Goal: Task Accomplishment & Management: Use online tool/utility

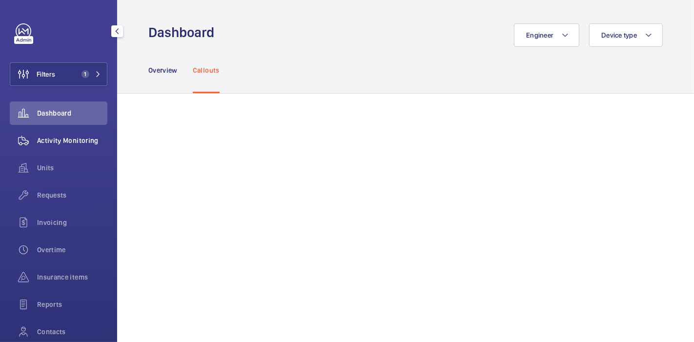
click at [64, 140] on span "Activity Monitoring" at bounding box center [72, 141] width 70 height 10
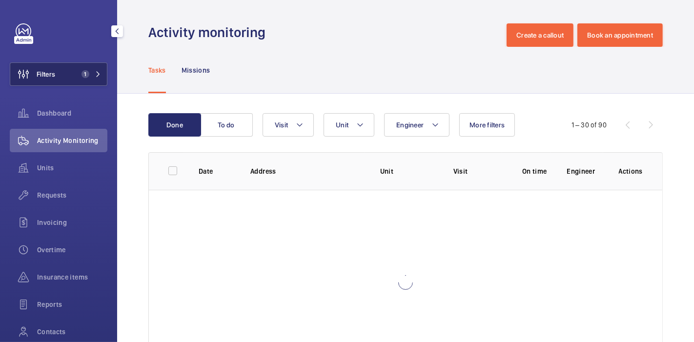
click at [53, 72] on span "Filters" at bounding box center [46, 74] width 19 height 10
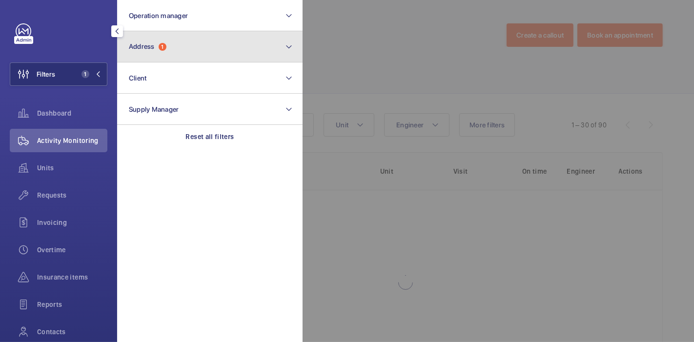
click at [146, 38] on button "Address 1" at bounding box center [210, 46] width 186 height 31
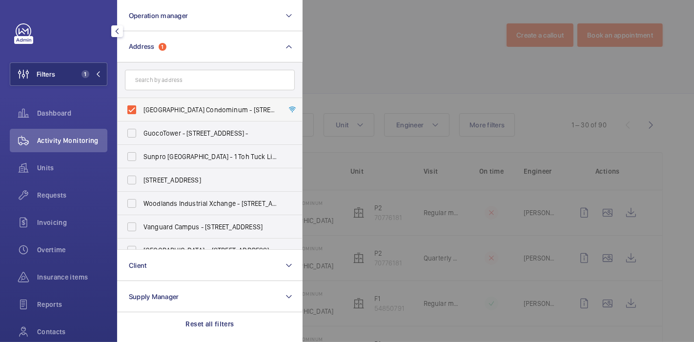
click at [134, 102] on label "Peach Garden Condominum - 6 Peach Garden, SINGAPORE 437606" at bounding box center [203, 109] width 170 height 23
click at [134, 102] on input "Peach Garden Condominum - 6 Peach Garden, SINGAPORE 437606" at bounding box center [132, 110] width 20 height 20
checkbox input "false"
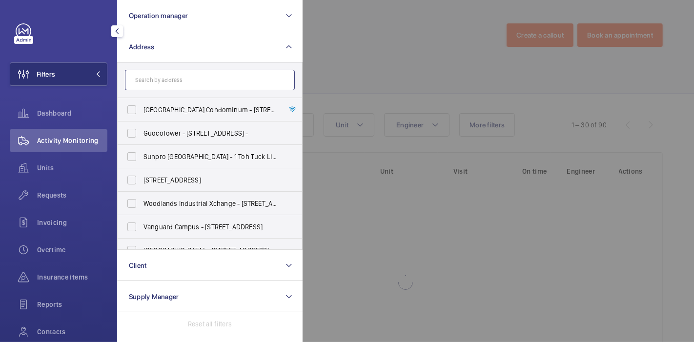
click at [147, 83] on input "text" at bounding box center [210, 80] width 170 height 21
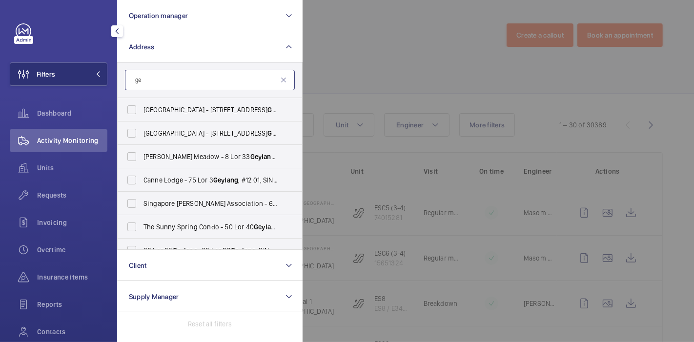
type input "g"
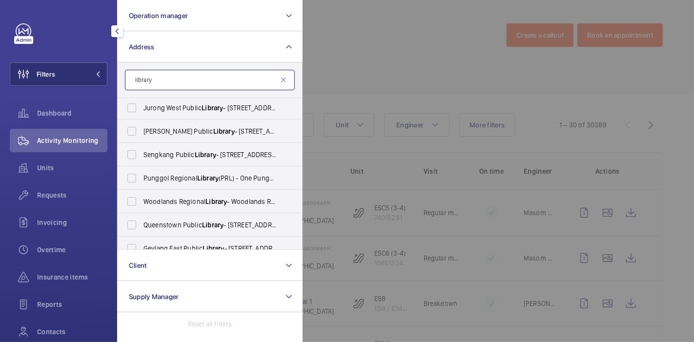
scroll to position [364, 0]
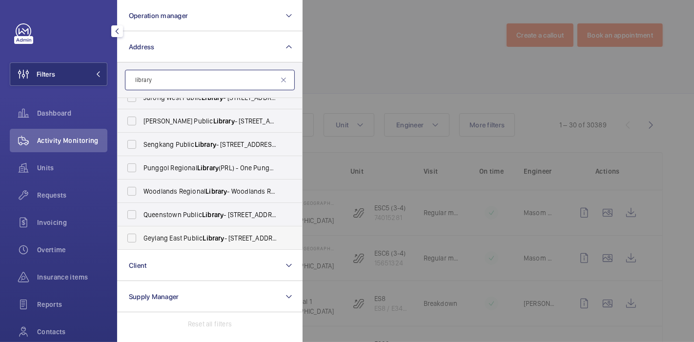
type input "library"
click at [184, 236] on span "Geylang East Public Library - 50 Geylang East Ave 1, SINGAPORE 389777" at bounding box center [211, 238] width 134 height 10
click at [142, 236] on input "Geylang East Public Library - 50 Geylang East Ave 1, SINGAPORE 389777" at bounding box center [132, 238] width 20 height 20
checkbox input "true"
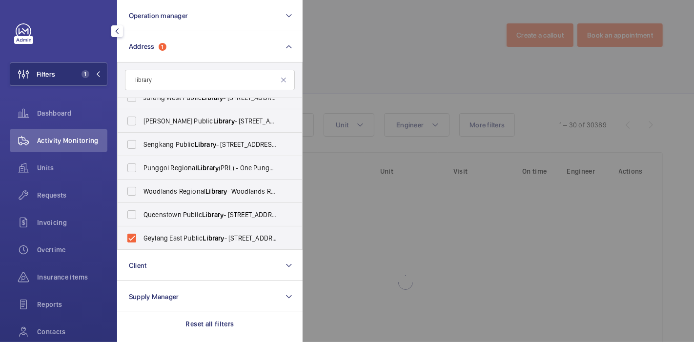
click at [347, 62] on div at bounding box center [650, 171] width 694 height 342
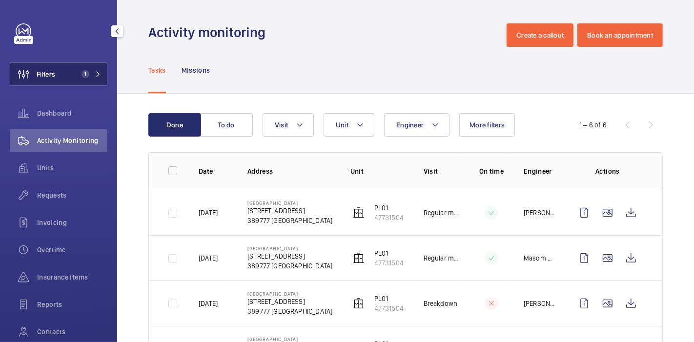
click at [54, 70] on span "Filters" at bounding box center [46, 74] width 19 height 10
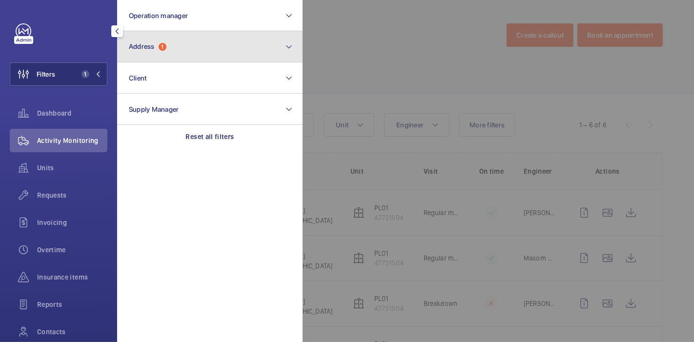
click at [160, 44] on span "Address 1" at bounding box center [148, 46] width 38 height 8
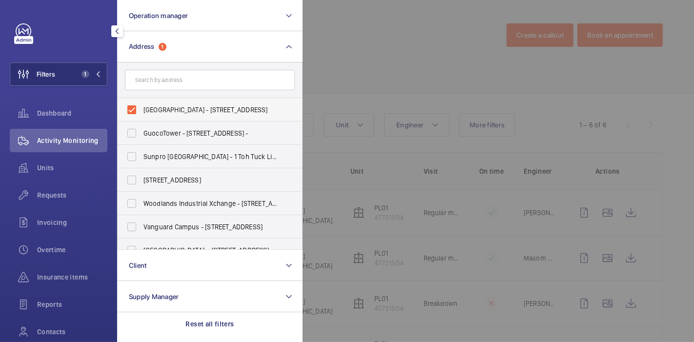
click at [132, 111] on label "[GEOGRAPHIC_DATA] - [STREET_ADDRESS]" at bounding box center [203, 109] width 170 height 23
click at [132, 111] on input "[GEOGRAPHIC_DATA] - [STREET_ADDRESS]" at bounding box center [132, 110] width 20 height 20
checkbox input "false"
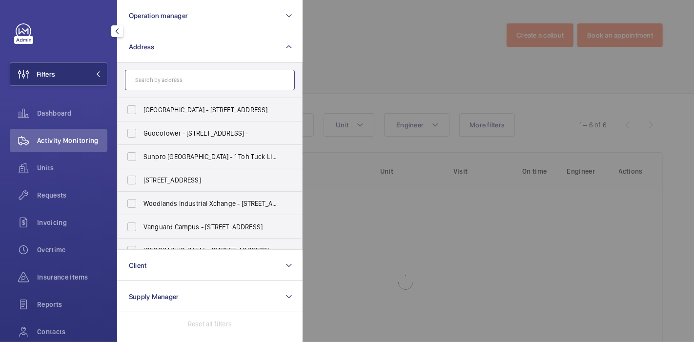
click at [155, 79] on input "text" at bounding box center [210, 80] width 170 height 21
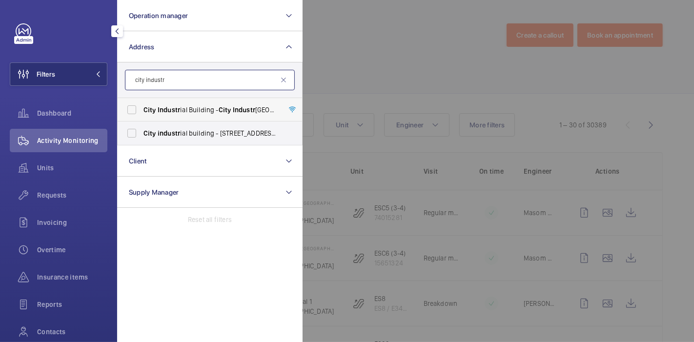
type input "city industr"
click at [173, 106] on span "Industr" at bounding box center [169, 110] width 22 height 8
click at [142, 105] on input "City Industr ial Building - City Industr ial Building, SINGAPORE 347807" at bounding box center [132, 110] width 20 height 20
checkbox input "true"
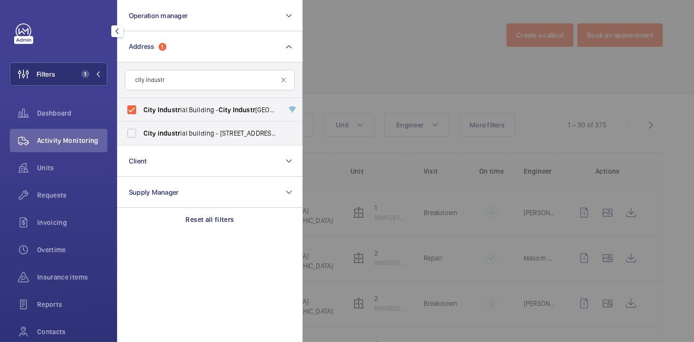
click at [326, 52] on div at bounding box center [650, 171] width 694 height 342
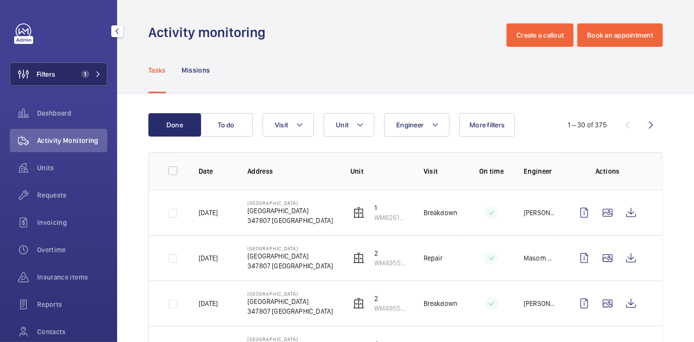
click at [80, 67] on button "Filters 1" at bounding box center [59, 73] width 98 height 23
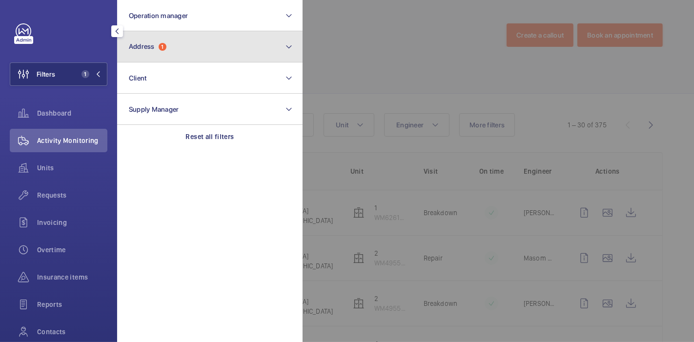
click at [149, 37] on button "Address 1" at bounding box center [210, 46] width 186 height 31
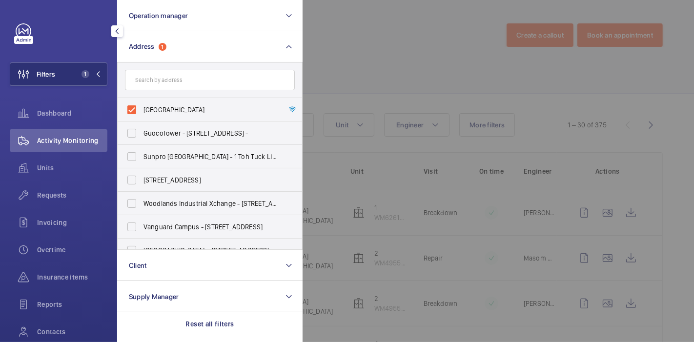
click at [140, 113] on label "City Industrial Building - City Industrial Building, SINGAPORE 347807" at bounding box center [203, 109] width 170 height 23
click at [140, 113] on input "City Industrial Building - City Industrial Building, SINGAPORE 347807" at bounding box center [132, 110] width 20 height 20
checkbox input "false"
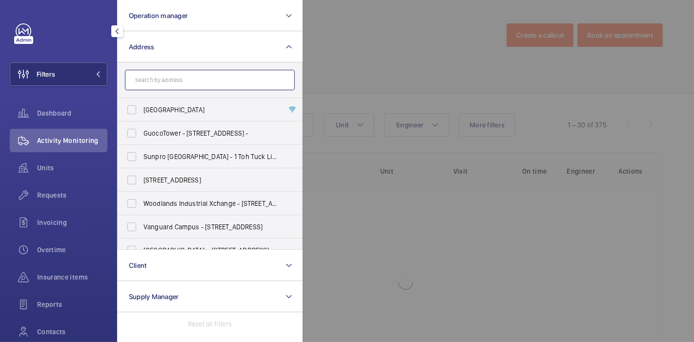
click at [158, 74] on input "text" at bounding box center [210, 80] width 170 height 21
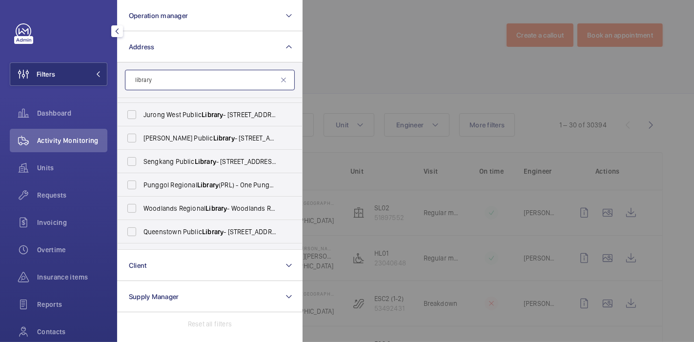
scroll to position [364, 0]
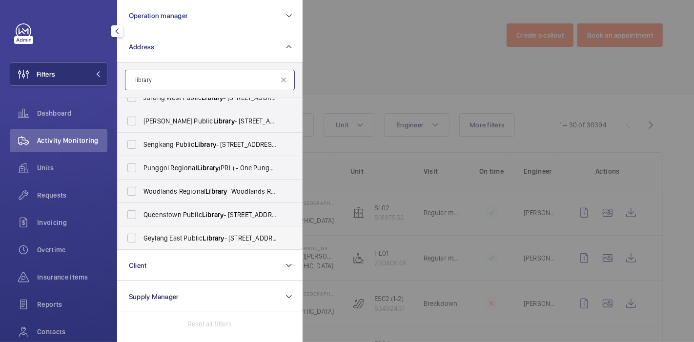
type input "library"
click at [135, 235] on label "Geylang East Public Library - 50 Geylang East Ave 1, SINGAPORE 389777" at bounding box center [203, 238] width 170 height 23
click at [135, 235] on input "Geylang East Public Library - 50 Geylang East Ave 1, SINGAPORE 389777" at bounding box center [132, 238] width 20 height 20
checkbox input "true"
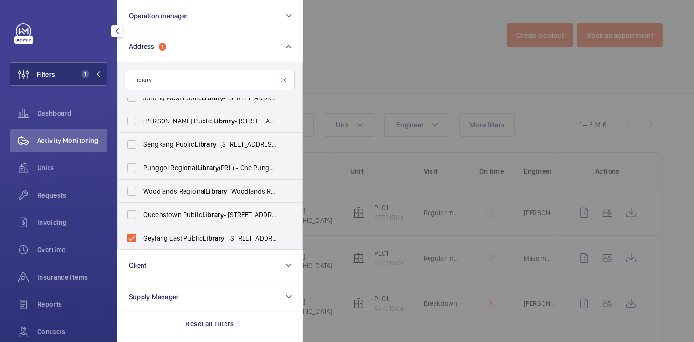
click at [345, 47] on div at bounding box center [650, 171] width 694 height 342
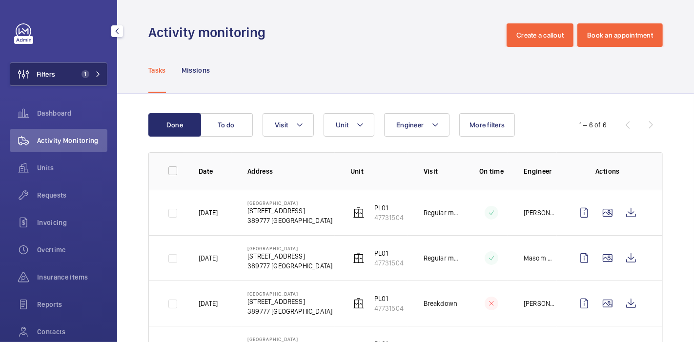
click at [78, 73] on span "1" at bounding box center [84, 74] width 12 height 8
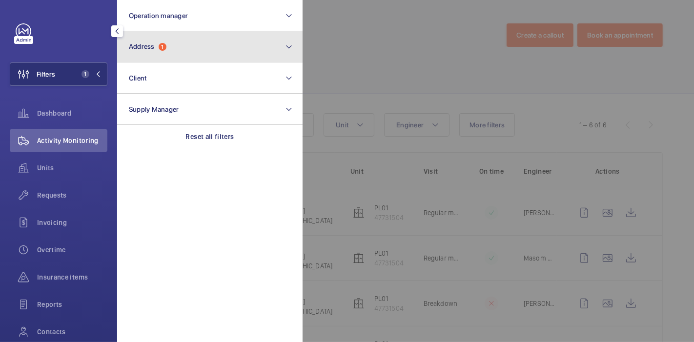
click at [154, 44] on span "Address" at bounding box center [142, 46] width 26 height 8
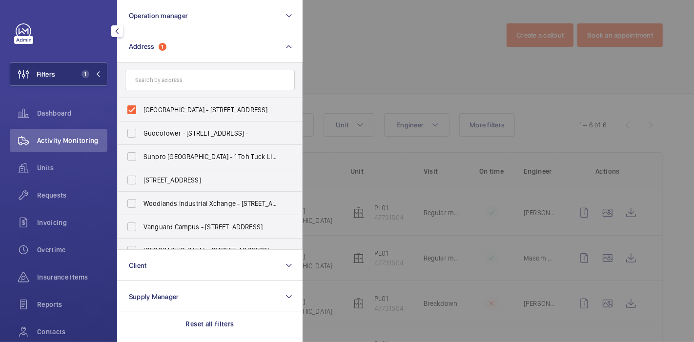
click at [135, 112] on label "[GEOGRAPHIC_DATA] - [STREET_ADDRESS]" at bounding box center [203, 109] width 170 height 23
click at [135, 112] on input "[GEOGRAPHIC_DATA] - [STREET_ADDRESS]" at bounding box center [132, 110] width 20 height 20
checkbox input "false"
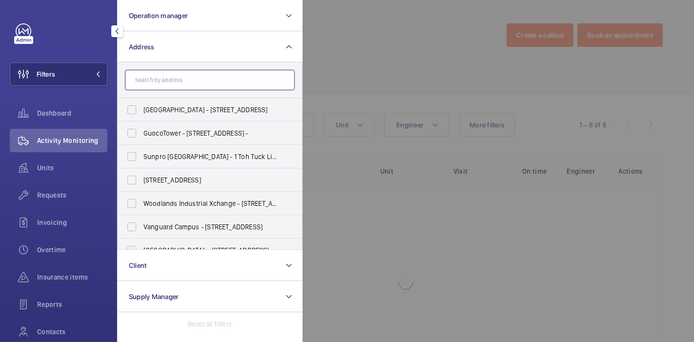
click at [172, 77] on input "text" at bounding box center [210, 80] width 170 height 21
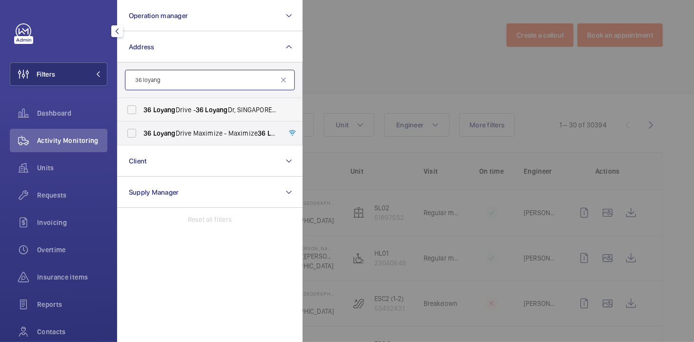
type input "36 loyang"
click at [160, 108] on span "Loyang" at bounding box center [164, 110] width 22 height 8
click at [142, 108] on input "[STREET_ADDRESS]" at bounding box center [132, 110] width 20 height 20
checkbox input "true"
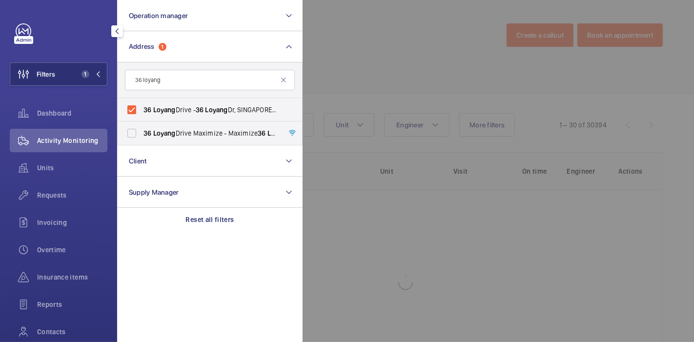
click at [339, 63] on div at bounding box center [650, 171] width 694 height 342
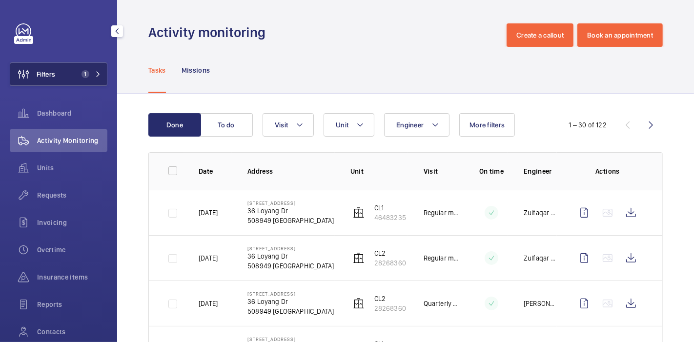
click at [74, 73] on button "Filters 1" at bounding box center [59, 73] width 98 height 23
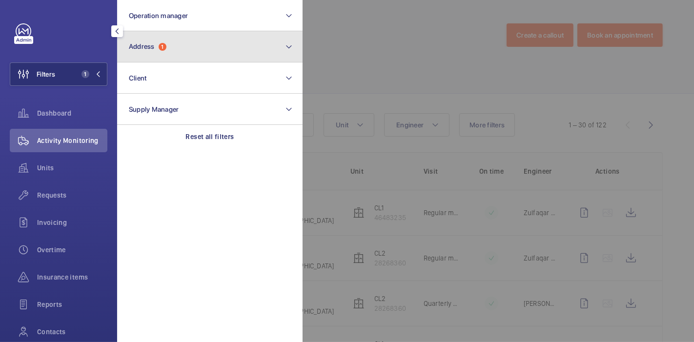
click at [146, 52] on button "Address 1" at bounding box center [210, 46] width 186 height 31
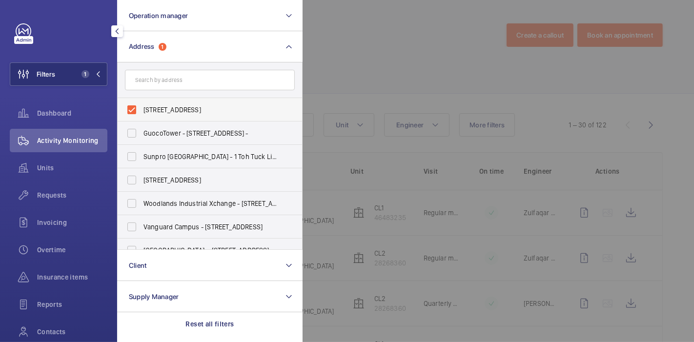
click at [126, 109] on label "[STREET_ADDRESS]" at bounding box center [203, 109] width 170 height 23
click at [126, 109] on input "[STREET_ADDRESS]" at bounding box center [132, 110] width 20 height 20
checkbox input "false"
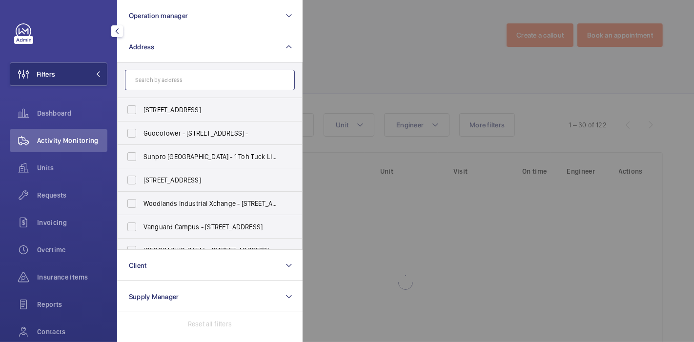
click at [147, 85] on input "text" at bounding box center [210, 80] width 170 height 21
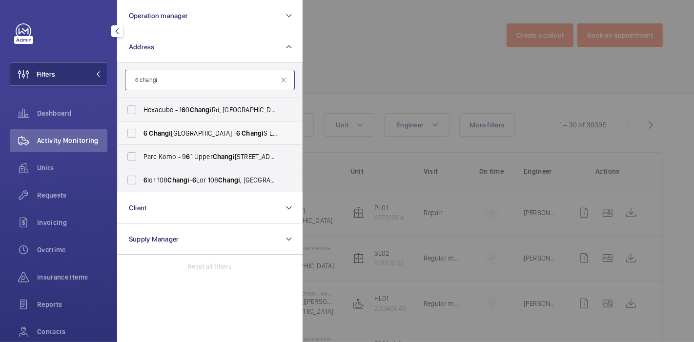
type input "6 changi"
click at [127, 132] on label "[STREET_ADDRESS]" at bounding box center [203, 133] width 170 height 23
click at [127, 132] on input "[STREET_ADDRESS]" at bounding box center [132, 134] width 20 height 20
checkbox input "true"
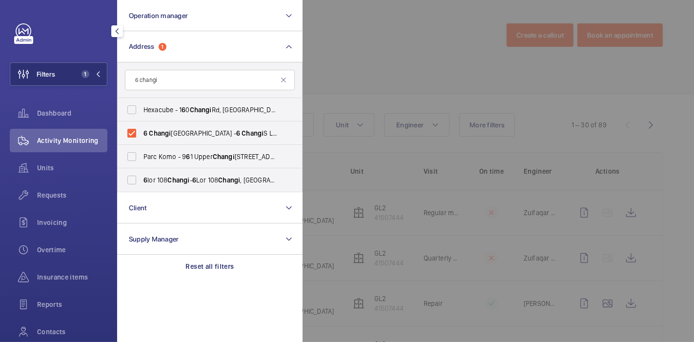
click at [349, 61] on div at bounding box center [650, 171] width 694 height 342
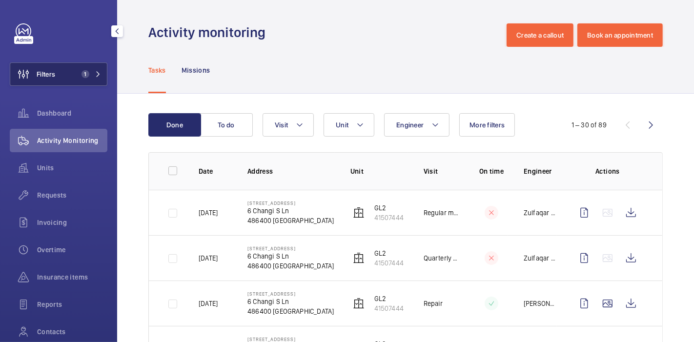
click at [54, 70] on span "Filters" at bounding box center [46, 74] width 19 height 10
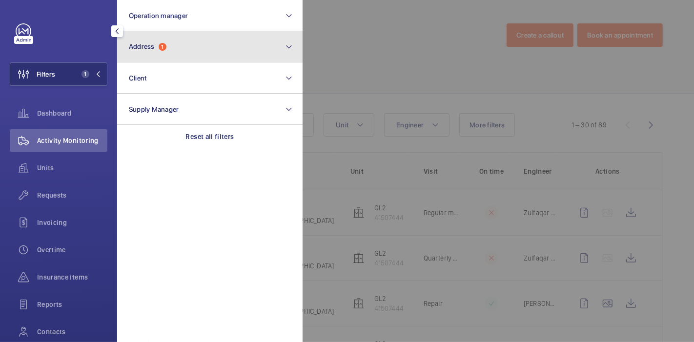
click at [136, 38] on button "Address 1" at bounding box center [210, 46] width 186 height 31
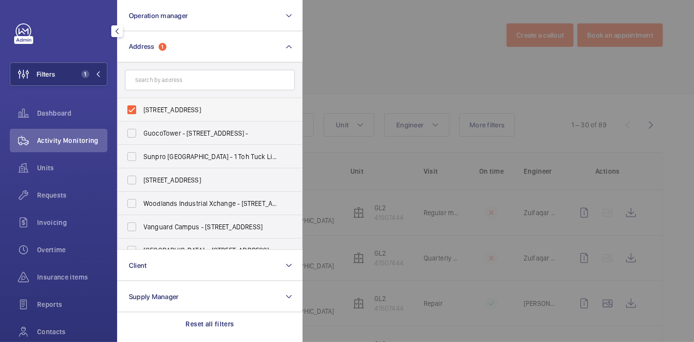
click at [131, 109] on label "[STREET_ADDRESS]" at bounding box center [203, 109] width 170 height 23
click at [131, 109] on input "[STREET_ADDRESS]" at bounding box center [132, 110] width 20 height 20
checkbox input "false"
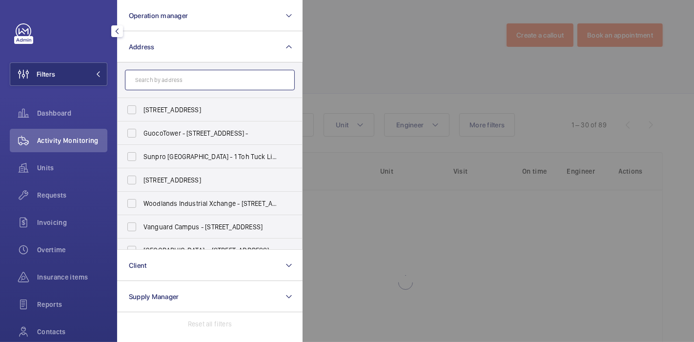
click at [150, 82] on input "text" at bounding box center [210, 80] width 170 height 21
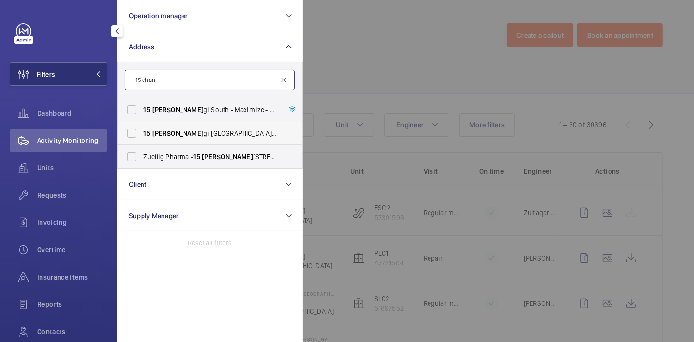
type input "15 chan"
click at [136, 128] on label "[STREET_ADDRESS]" at bounding box center [203, 133] width 170 height 23
click at [136, 128] on input "[STREET_ADDRESS]" at bounding box center [132, 134] width 20 height 20
checkbox input "true"
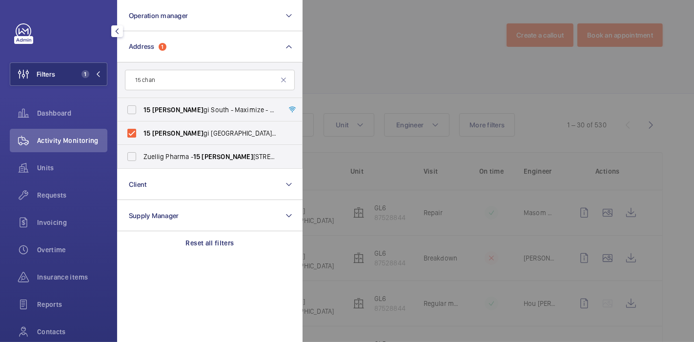
click at [348, 51] on div at bounding box center [650, 171] width 694 height 342
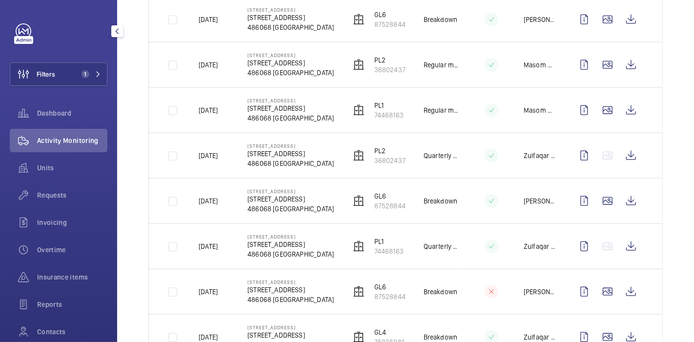
scroll to position [919, 0]
